Goal: Information Seeking & Learning: Understand process/instructions

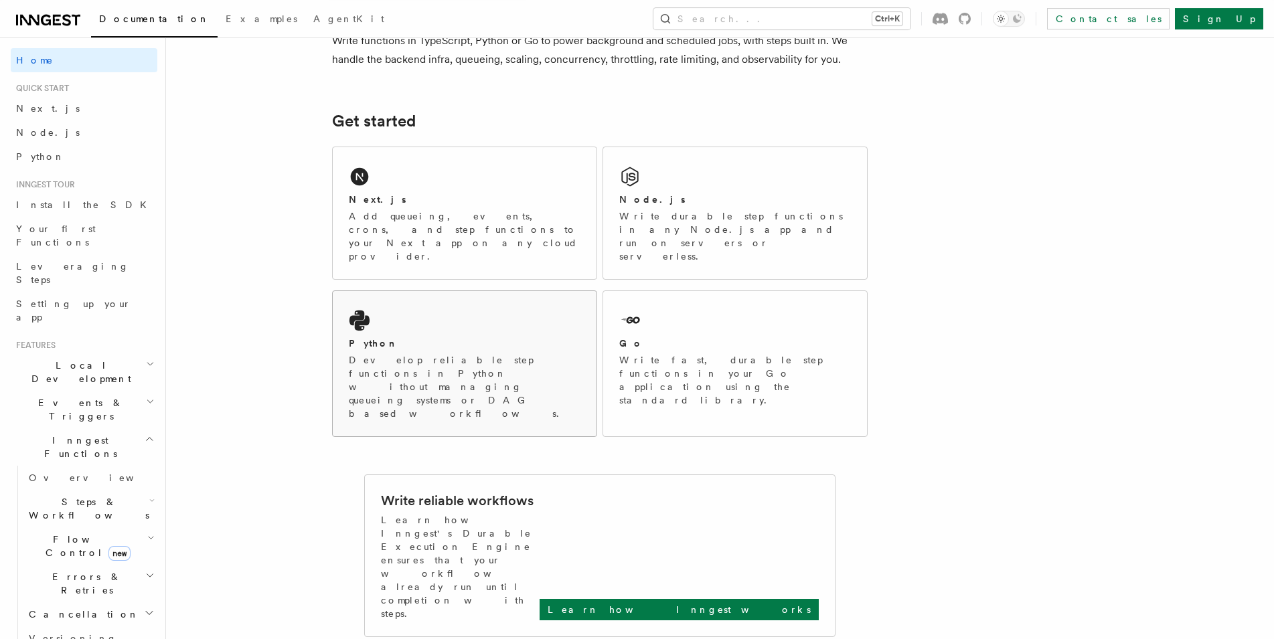
scroll to position [137, 0]
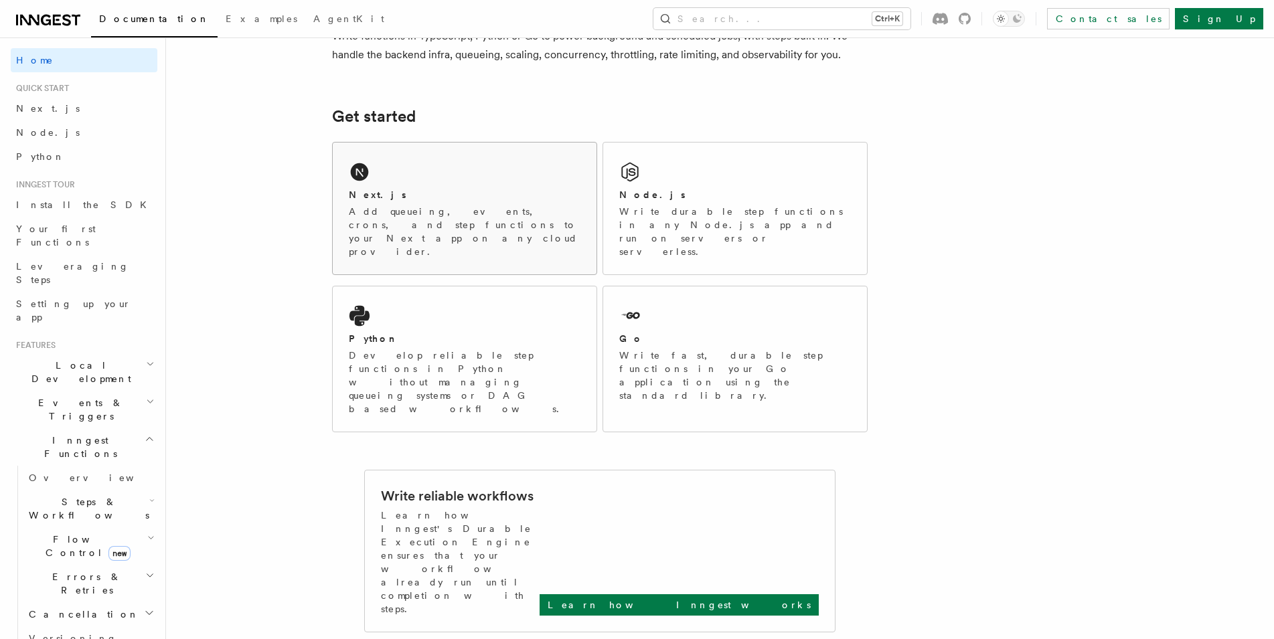
click at [372, 187] on div "Next.js Add queueing, events, crons, and step functions to your Next app on any…" at bounding box center [465, 209] width 264 height 132
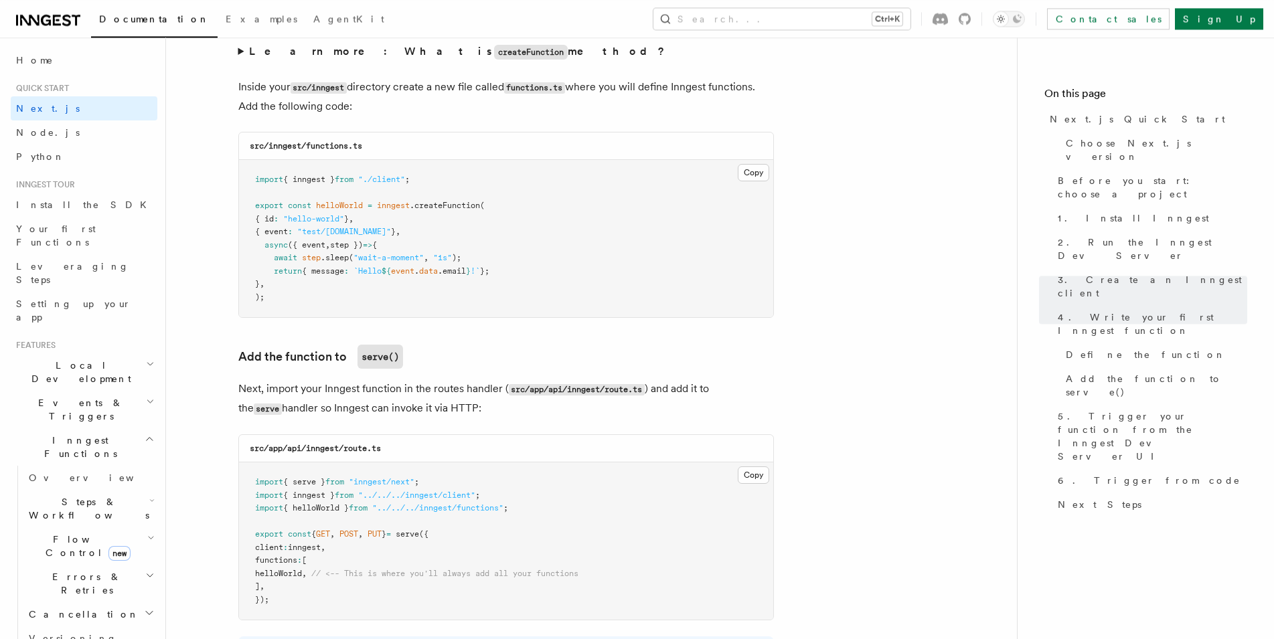
scroll to position [2322, 0]
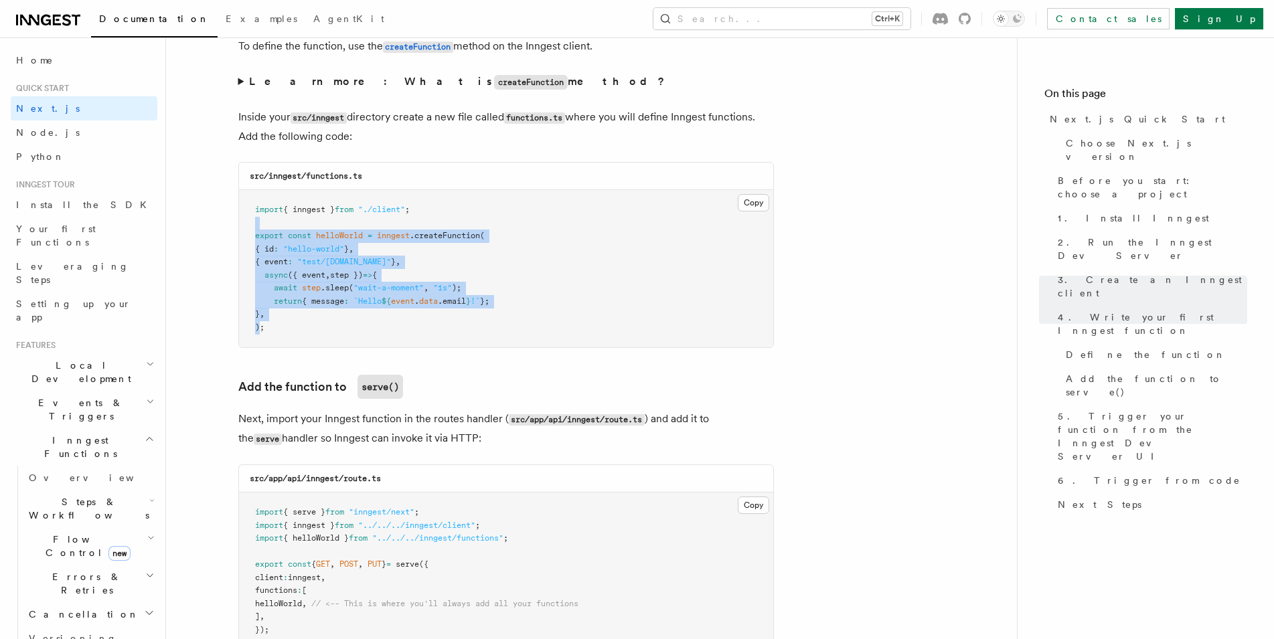
drag, startPoint x: 262, startPoint y: 331, endPoint x: 248, endPoint y: 234, distance: 98.7
click at [248, 234] on pre "import { inngest } from "./client" ; export const helloWorld = inngest .createF…" at bounding box center [506, 268] width 534 height 157
copy code "export const helloWorld = inngest .createFunction ( { id : "hello-world" } , { …"
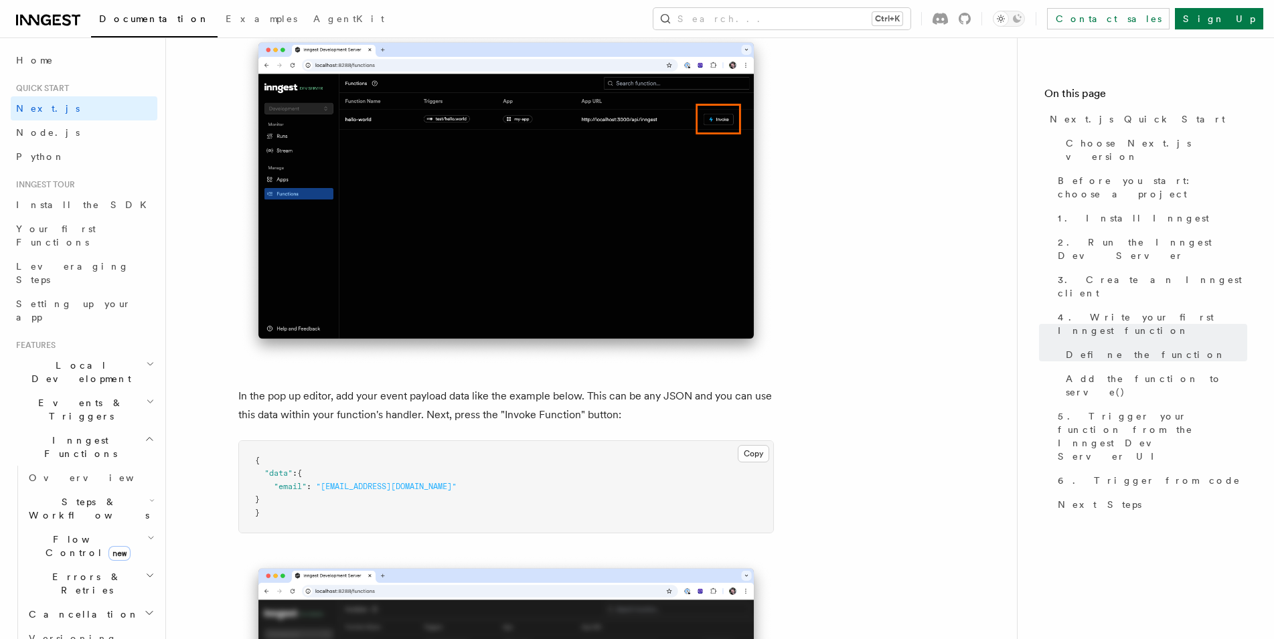
scroll to position [3962, 0]
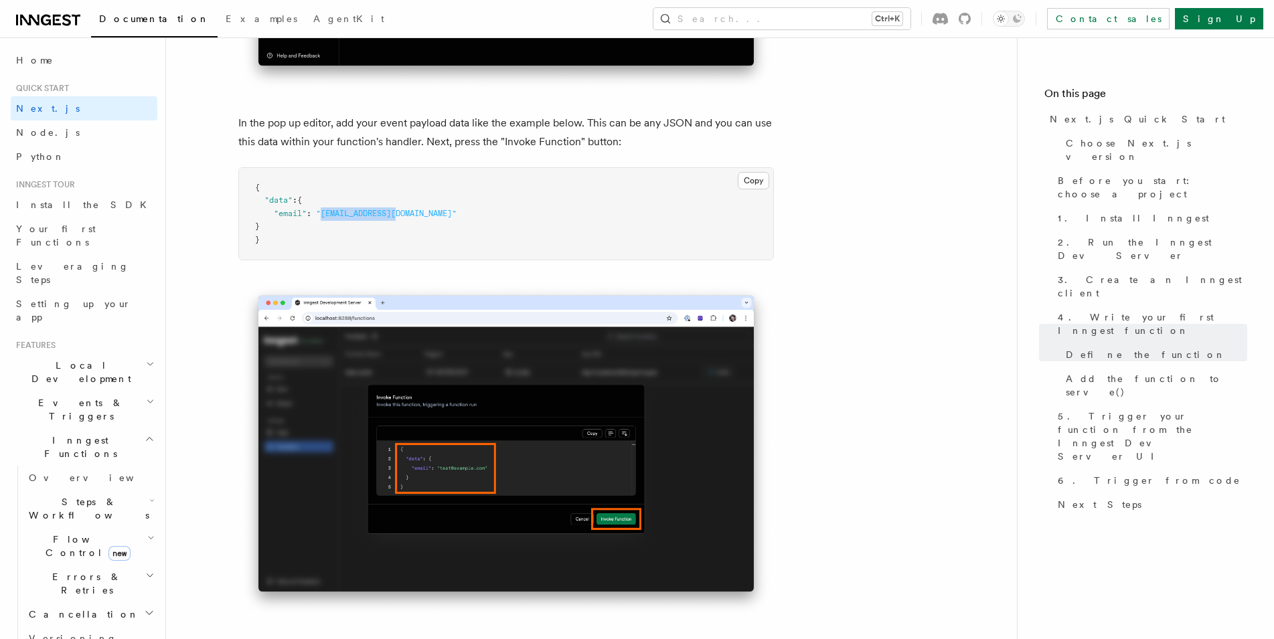
drag, startPoint x: 323, startPoint y: 220, endPoint x: 400, endPoint y: 222, distance: 77.0
click at [400, 218] on span ""[EMAIL_ADDRESS][DOMAIN_NAME]"" at bounding box center [386, 213] width 141 height 9
copy span "[EMAIL_ADDRESS][DOMAIN_NAME]"
drag, startPoint x: 275, startPoint y: 220, endPoint x: 416, endPoint y: 216, distance: 140.7
click at [416, 216] on pre "{ "data" : { "email" : "[EMAIL_ADDRESS][DOMAIN_NAME]" } }" at bounding box center [506, 214] width 534 height 92
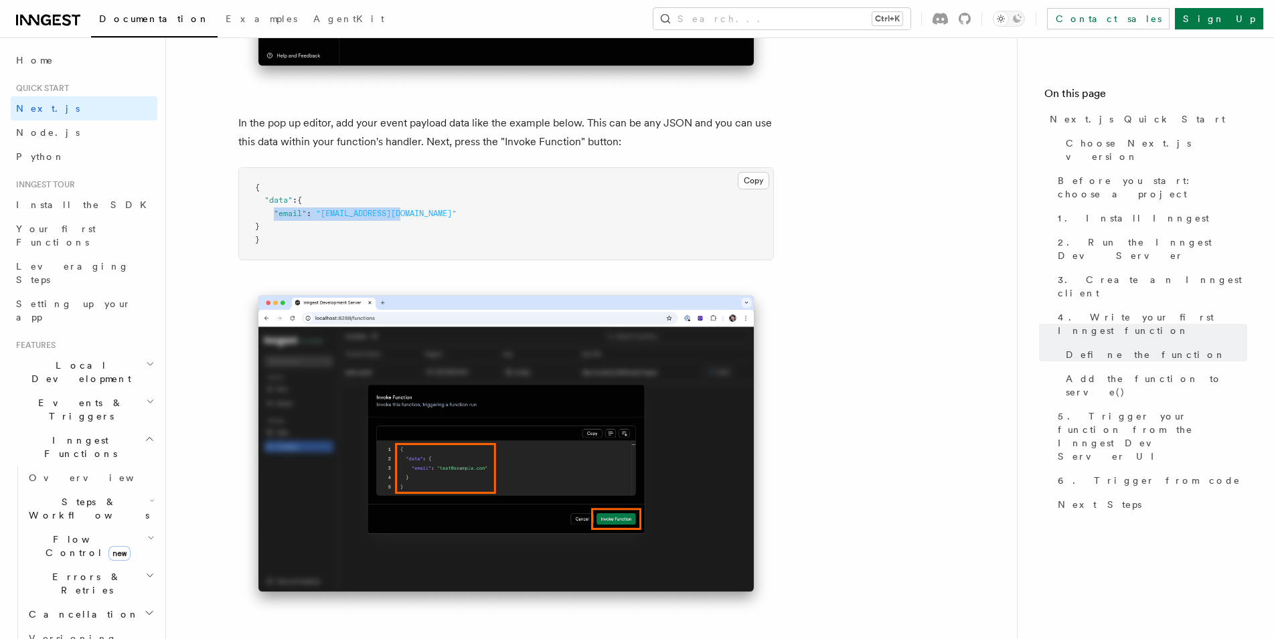
copy span ""email" : "[EMAIL_ADDRESS][DOMAIN_NAME]""
